Goal: Task Accomplishment & Management: Manage account settings

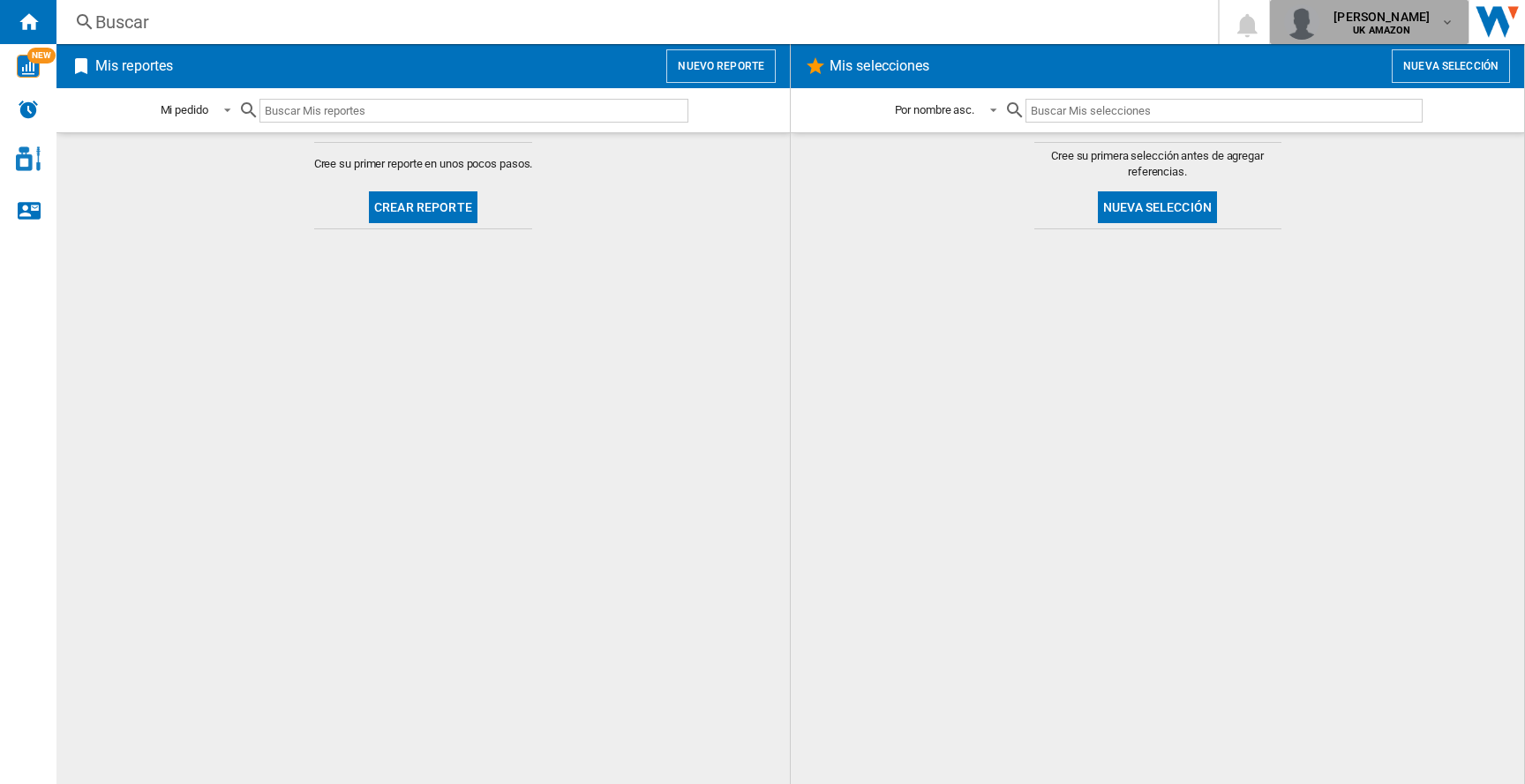
click at [1402, 26] on b "UK AMAZON" at bounding box center [1381, 30] width 57 height 11
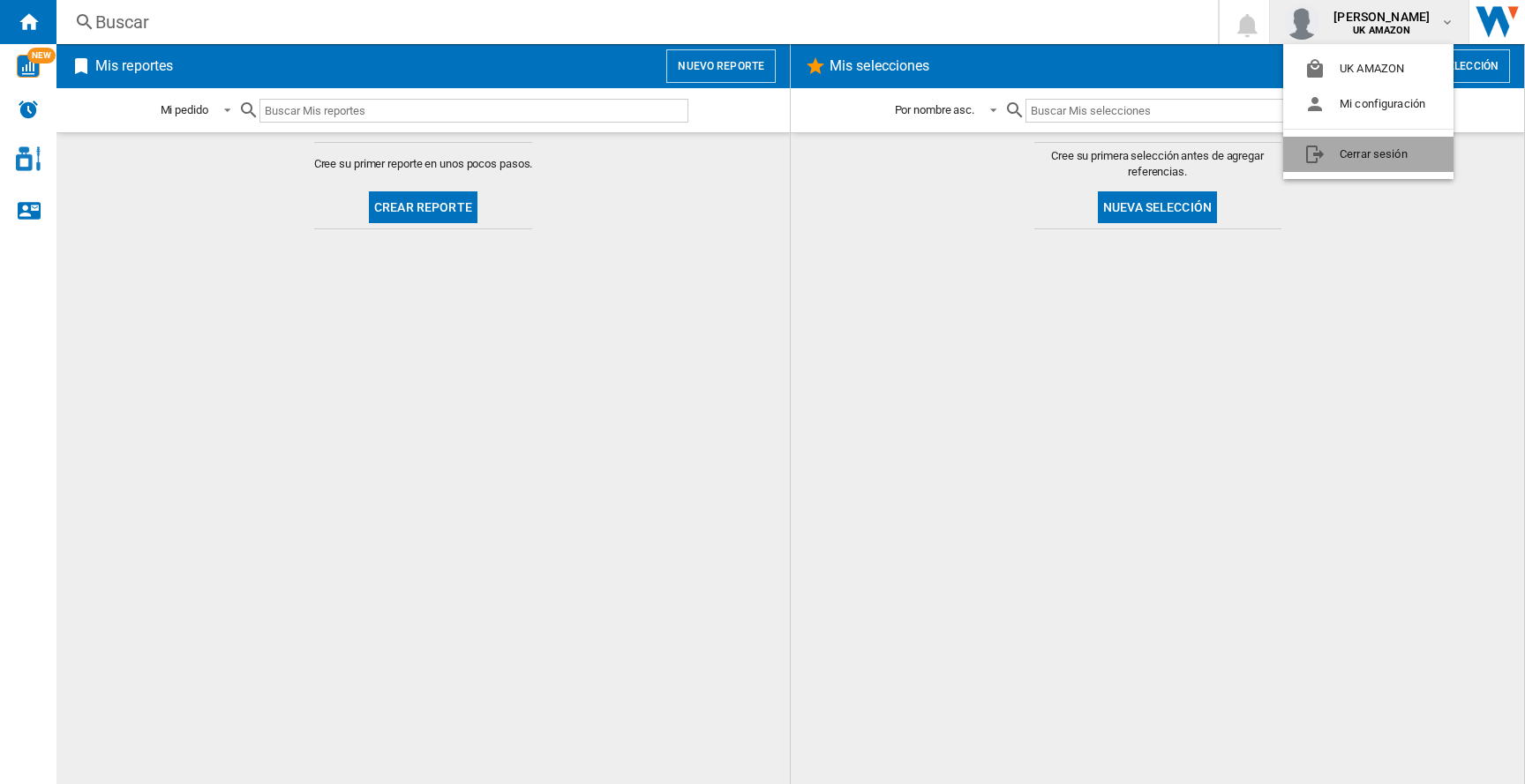
click at [1322, 162] on button "Cerrar sesión" at bounding box center [1368, 154] width 170 height 35
